Goal: Task Accomplishment & Management: Manage account settings

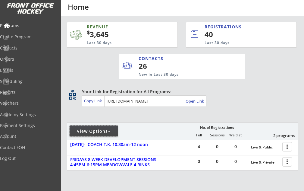
click at [109, 127] on div "View Options" at bounding box center [94, 130] width 48 height 11
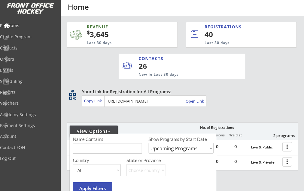
click at [167, 148] on select "Upcoming Programs Past Programs Specific Date Range" at bounding box center [181, 148] width 65 height 11
select select ""Past Programs""
click at [149, 143] on select "Upcoming Programs Past Programs Specific Date Range" at bounding box center [181, 148] width 65 height 11
click at [83, 186] on button "Apply Filters" at bounding box center [92, 188] width 39 height 12
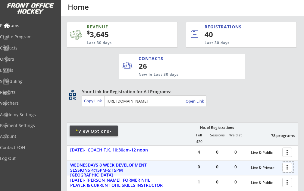
click at [288, 168] on div at bounding box center [288, 167] width 11 height 11
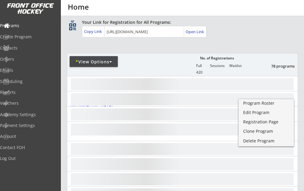
scroll to position [76, 0]
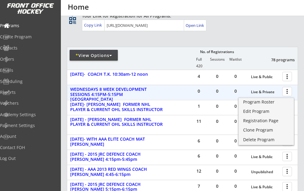
click at [287, 91] on div at bounding box center [288, 91] width 11 height 11
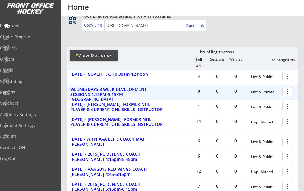
click at [287, 91] on div at bounding box center [288, 91] width 11 height 11
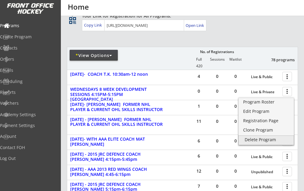
click at [255, 139] on div "Delete Program" at bounding box center [266, 139] width 43 height 4
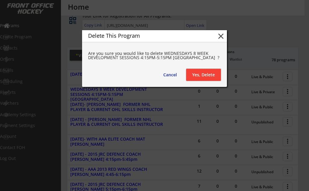
click at [206, 77] on button "Yes, Delete" at bounding box center [203, 75] width 35 height 12
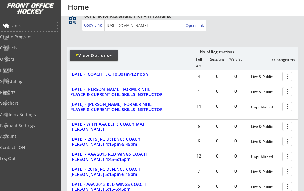
click at [28, 24] on div "Programs" at bounding box center [29, 26] width 54 height 4
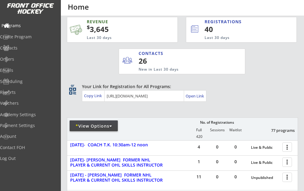
scroll to position [0, 0]
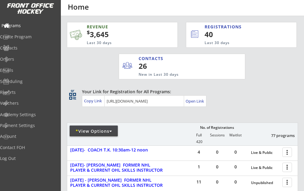
click at [28, 24] on div "Programs" at bounding box center [29, 26] width 54 height 4
click at [24, 25] on div "Programs" at bounding box center [29, 26] width 54 height 4
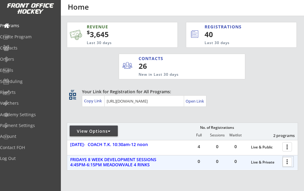
click at [288, 160] on div at bounding box center [288, 161] width 11 height 11
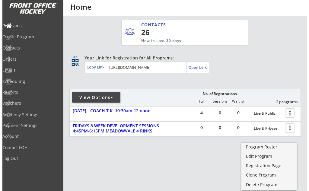
scroll to position [37, 0]
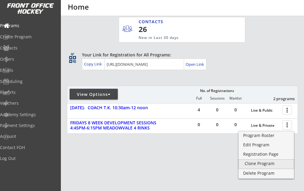
click at [270, 162] on div "Clone Program" at bounding box center [266, 163] width 43 height 4
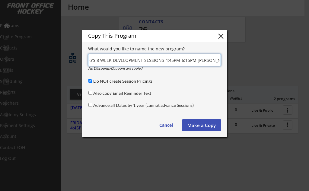
scroll to position [0, 17]
click at [175, 60] on input "input" at bounding box center [154, 60] width 133 height 12
click at [165, 59] on input "input" at bounding box center [154, 60] width 133 height 12
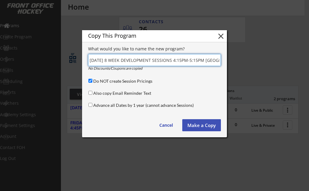
type input "WEDNESDAY 8 WEEK DEVELOPMENT SESSIONS 4:15PM-5:15PM TIMKEN ARENA"
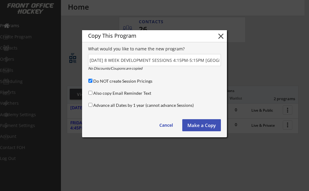
click at [90, 79] on input "Do NOT create Session Pricings" at bounding box center [90, 81] width 4 height 4
checkbox input "false"
click at [204, 125] on button "Make a Copy" at bounding box center [201, 125] width 39 height 12
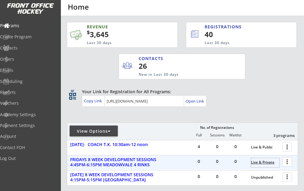
click at [268, 162] on div "Live & Private" at bounding box center [265, 162] width 28 height 4
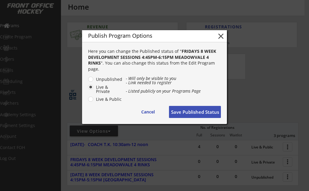
click at [94, 100] on label "Live & Public" at bounding box center [108, 99] width 28 height 4
click at [87, 81] on input "Live & Public" at bounding box center [85, 79] width 4 height 4
radio input "true"
click at [208, 112] on button "Save Published Status" at bounding box center [195, 112] width 52 height 12
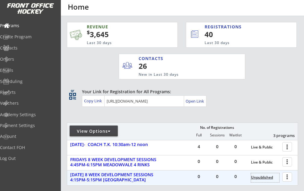
click at [265, 178] on div "Unpublished" at bounding box center [265, 177] width 28 height 4
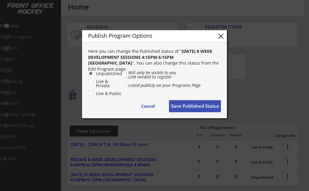
click at [94, 92] on label "Live & Public" at bounding box center [108, 93] width 28 height 4
click at [87, 75] on input "Live & Public" at bounding box center [85, 73] width 4 height 4
radio input "true"
click at [191, 107] on button "Save Published Status" at bounding box center [195, 106] width 52 height 12
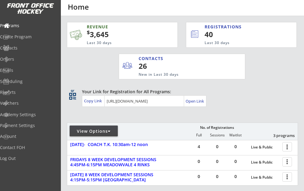
click at [297, 71] on div "REVENUE $ 3,645 Last 30 days REGISTRATIONS 40 Last 30 days CONTACTS 26 New in L…" at bounding box center [182, 48] width 230 height 64
click at [27, 94] on div "Reports" at bounding box center [29, 92] width 54 height 4
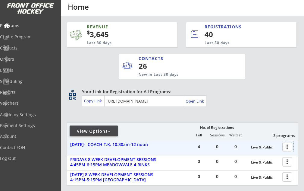
click at [288, 142] on div at bounding box center [288, 146] width 11 height 11
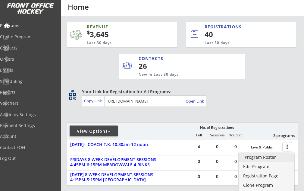
click at [259, 159] on div "Program Roster" at bounding box center [266, 157] width 43 height 4
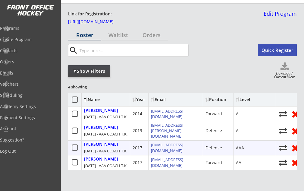
scroll to position [24, 0]
